Goal: Task Accomplishment & Management: Manage account settings

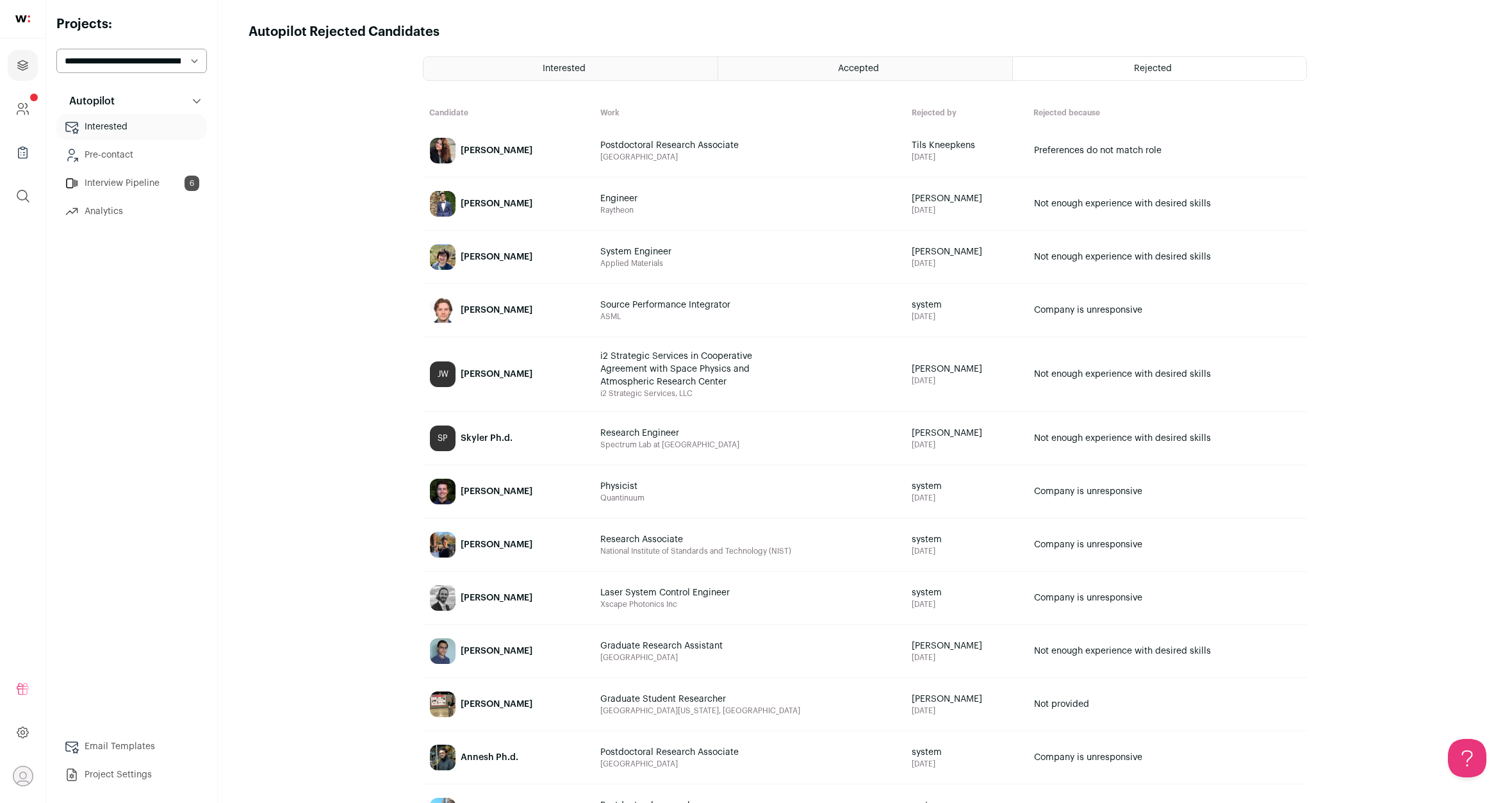
click at [123, 183] on link "Interview Pipeline 6" at bounding box center [132, 183] width 151 height 26
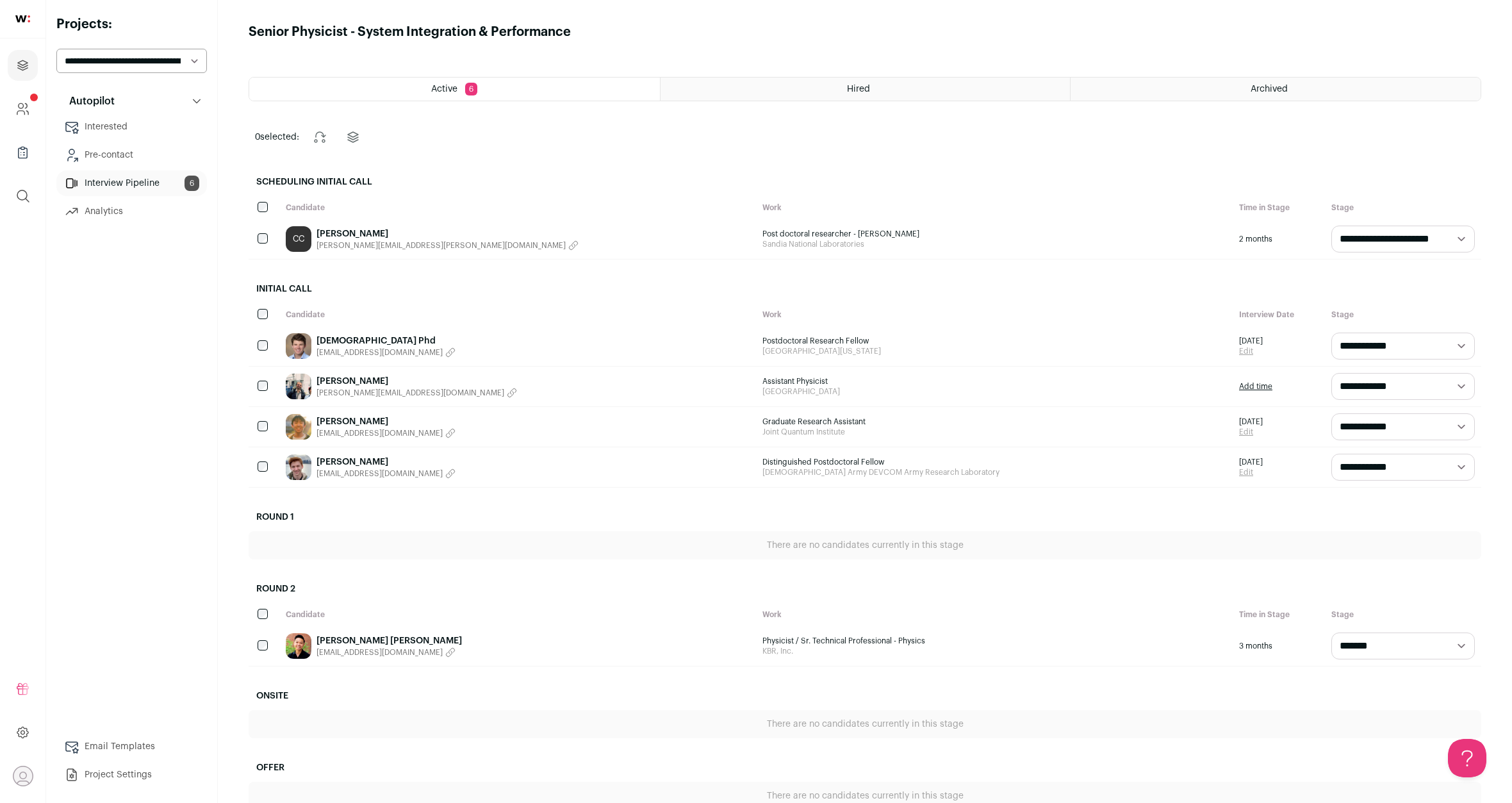
click at [354, 342] on link "[DEMOGRAPHIC_DATA] Phd" at bounding box center [385, 340] width 139 height 13
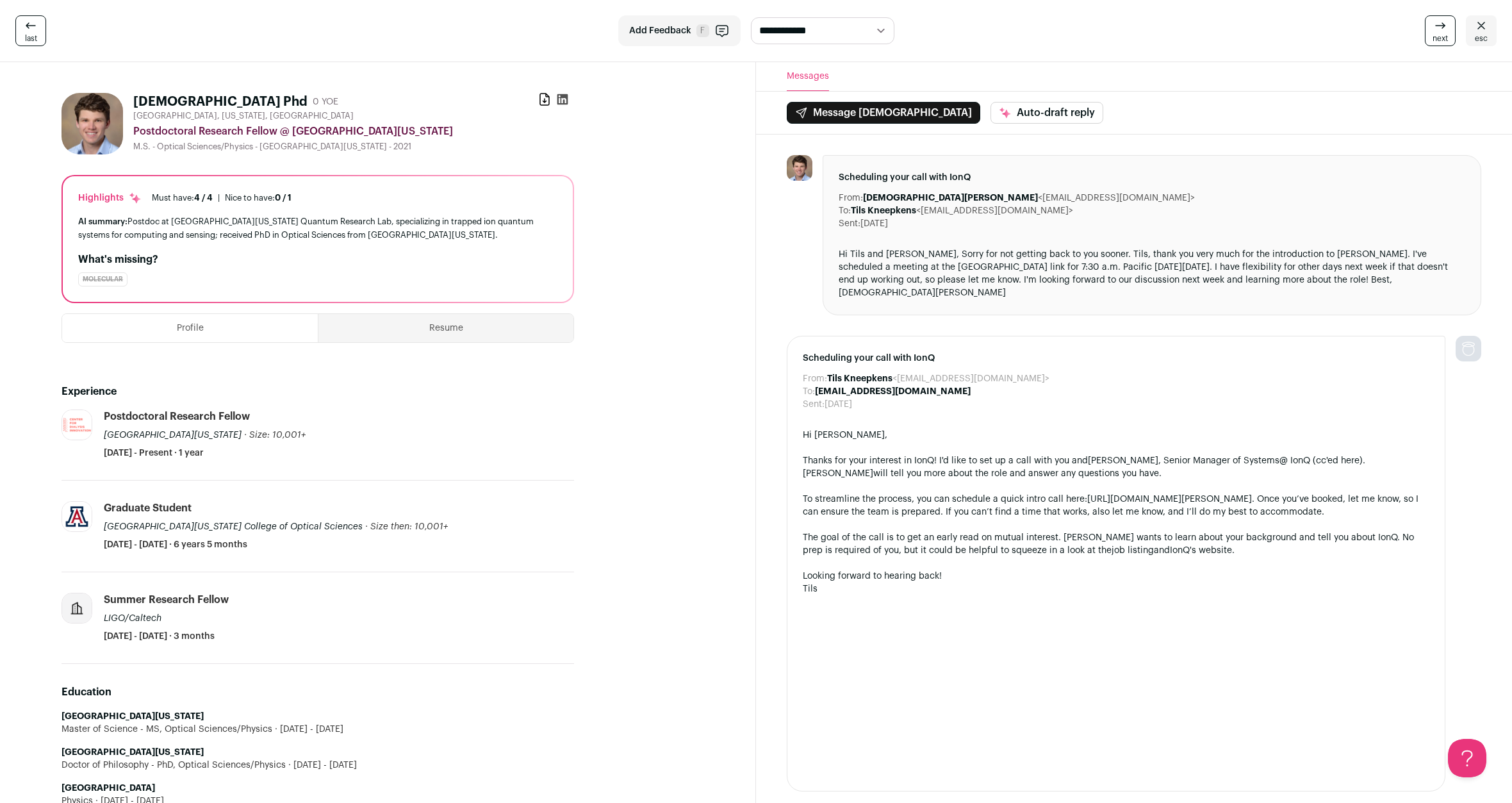
click at [1483, 34] on span "esc" at bounding box center [1480, 38] width 13 height 10
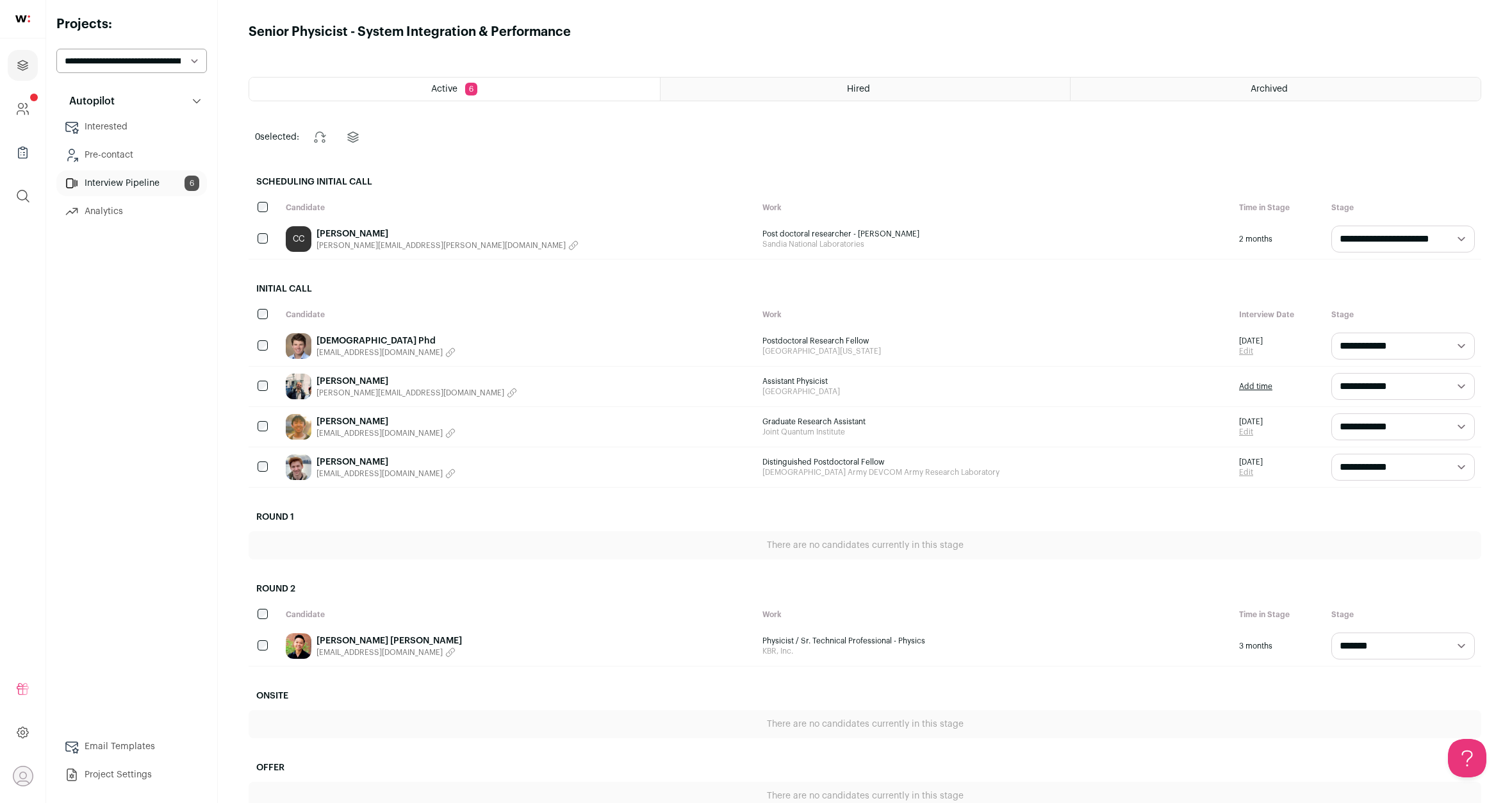
click at [345, 464] on link "[PERSON_NAME]" at bounding box center [385, 461] width 139 height 13
